Goal: Task Accomplishment & Management: Complete application form

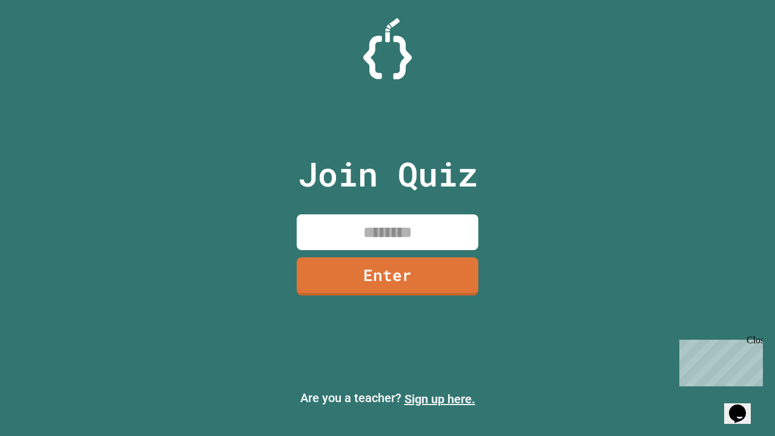
click at [440, 399] on link "Sign up here." at bounding box center [439, 399] width 71 height 15
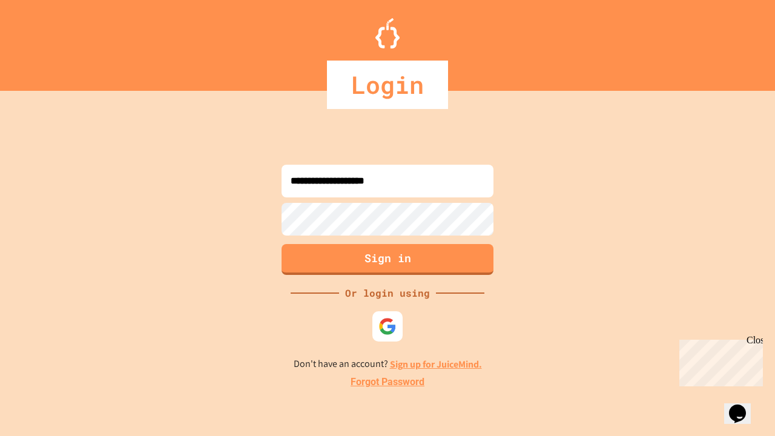
type input "**********"
